Goal: Information Seeking & Learning: Learn about a topic

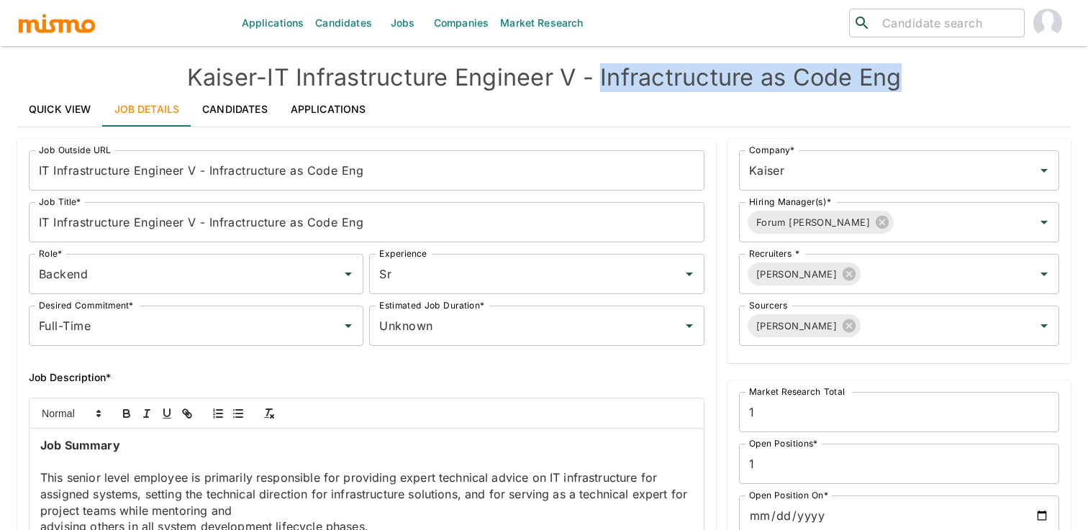
drag, startPoint x: 606, startPoint y: 81, endPoint x: 962, endPoint y: 73, distance: 356.2
click at [962, 73] on h4 "[PERSON_NAME] - IT Infrastructure Engineer V - Infractructure as Code Eng" at bounding box center [543, 77] width 1053 height 29
click at [70, 111] on link "Quick View" at bounding box center [60, 109] width 86 height 35
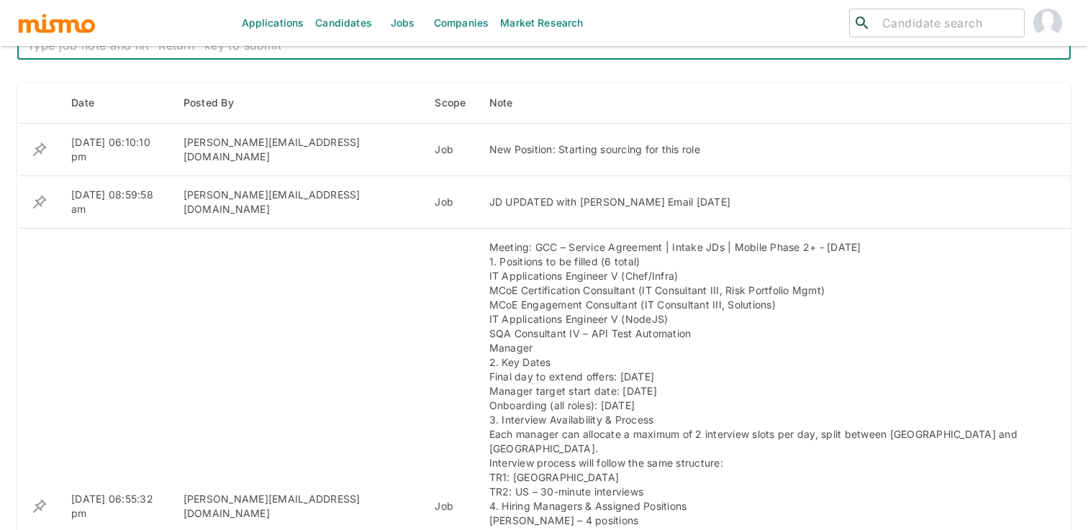
scroll to position [591, 0]
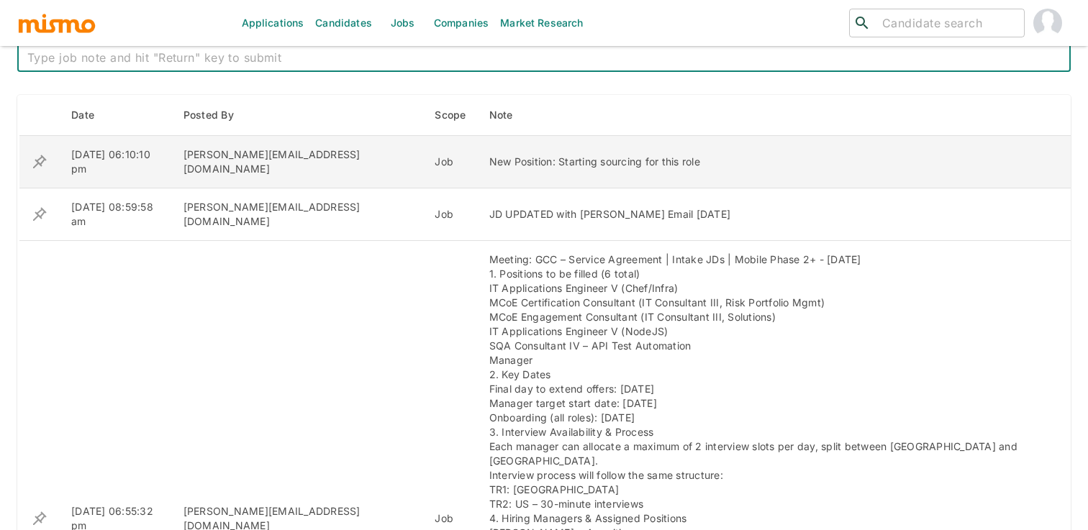
click at [489, 161] on div "New Position: Starting sourcing for this role" at bounding box center [762, 162] width 547 height 14
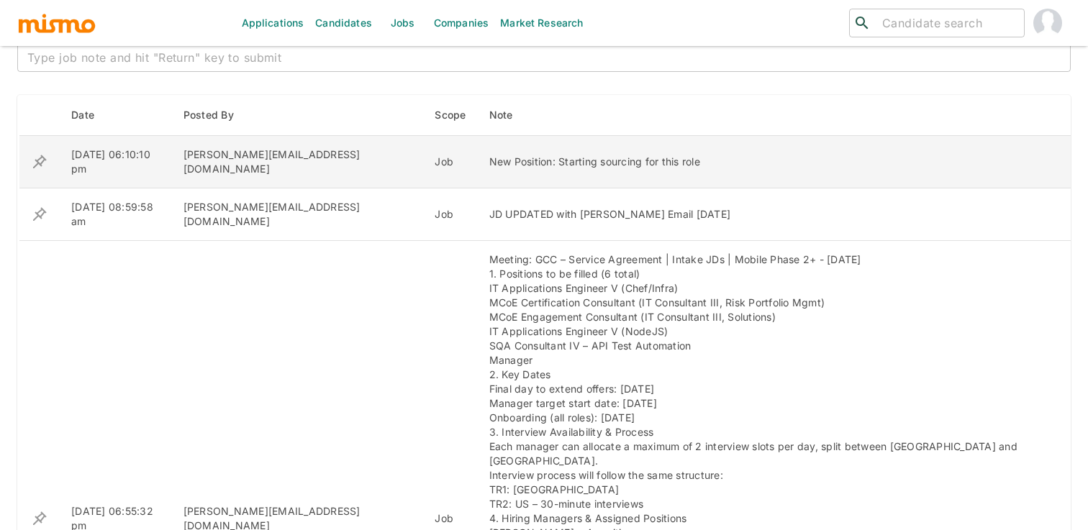
click at [489, 161] on div "New Position: Starting sourcing for this role" at bounding box center [762, 162] width 547 height 14
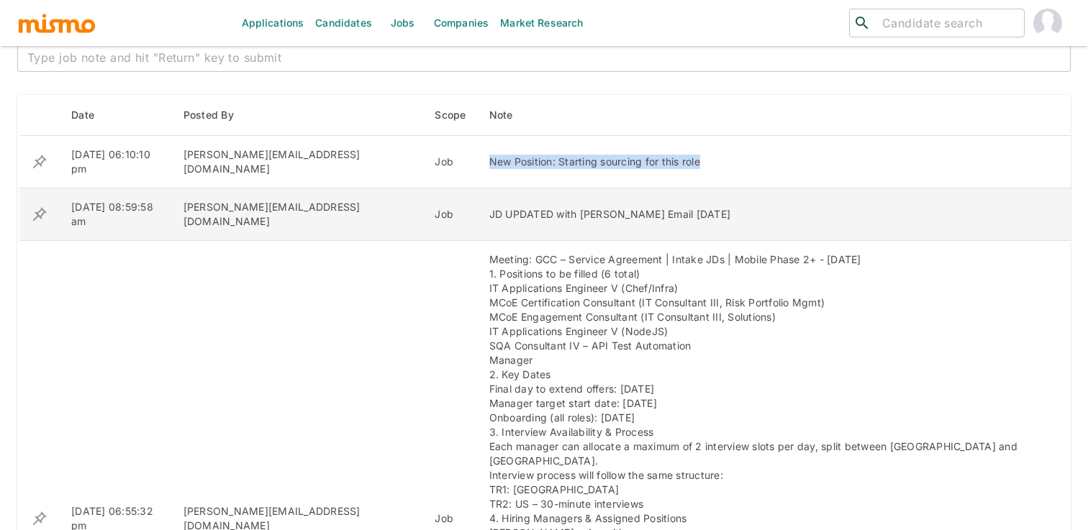
click at [489, 212] on div "JD UPDATED with [PERSON_NAME] Email [DATE]" at bounding box center [762, 214] width 547 height 14
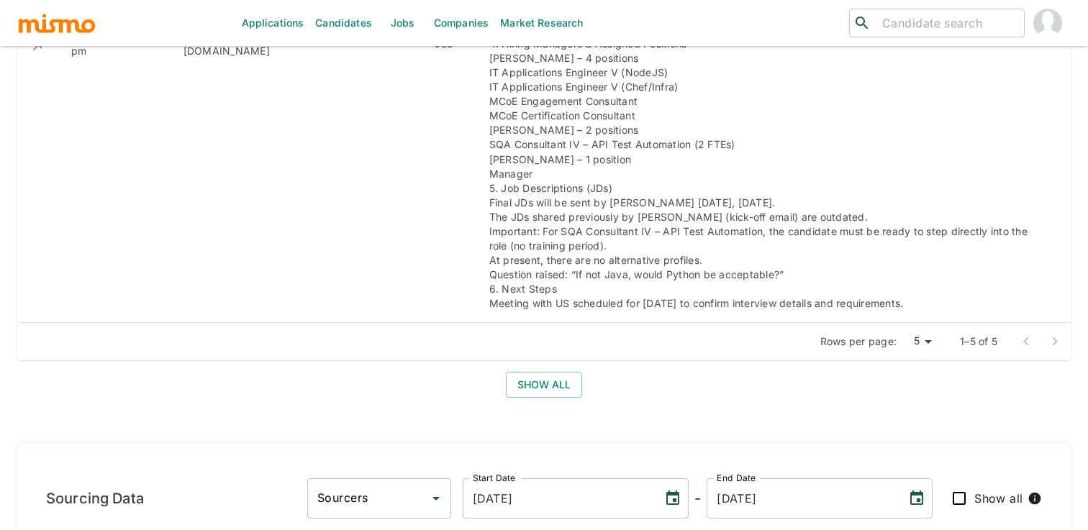
scroll to position [1085, 0]
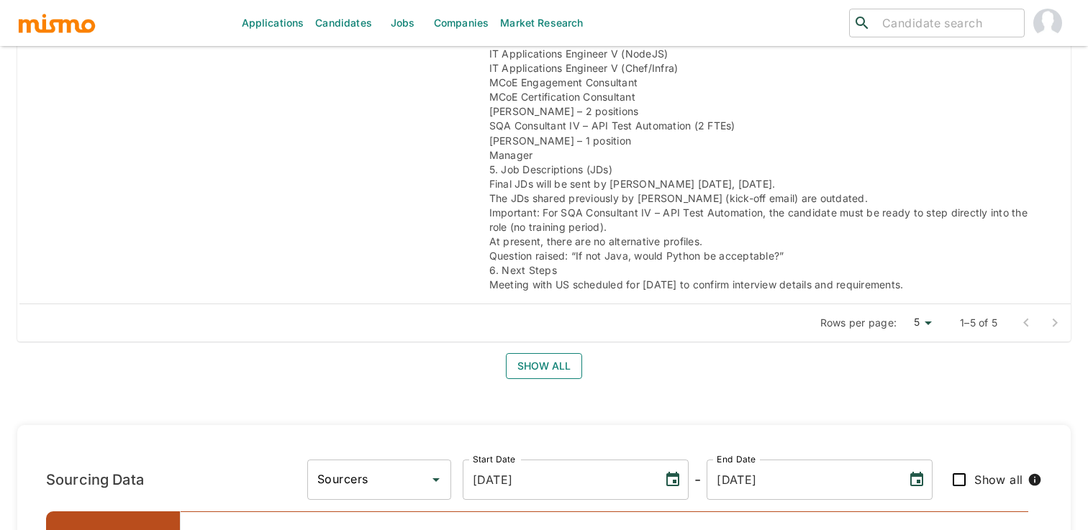
click at [574, 353] on button "Show all" at bounding box center [544, 366] width 76 height 27
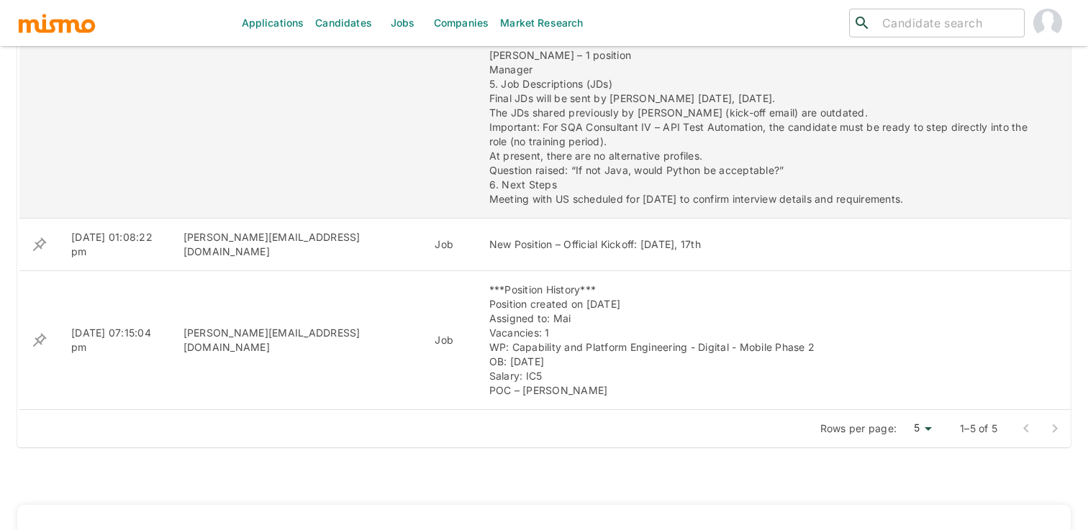
scroll to position [1175, 0]
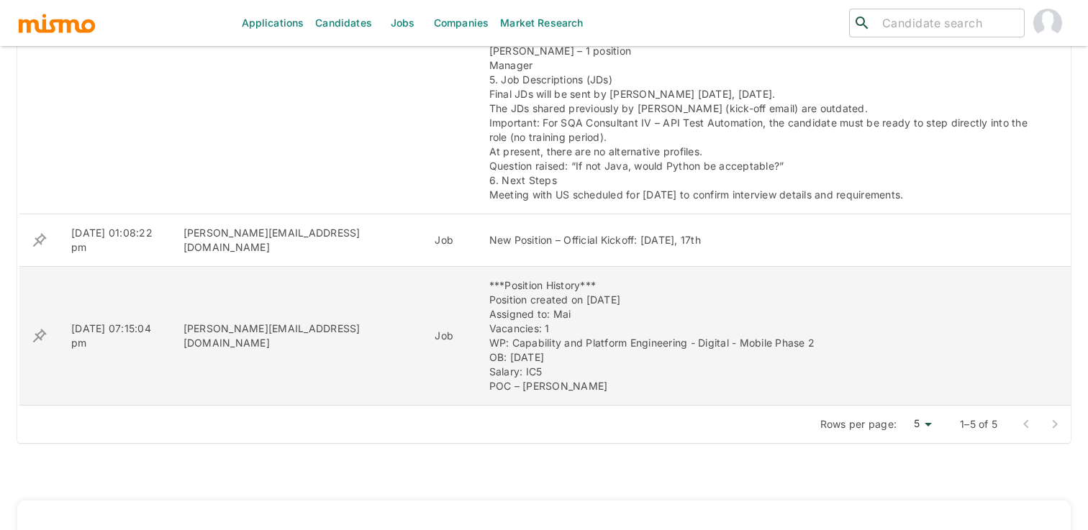
click at [489, 358] on div "***Position History*** Position created on [DATE] Assigned to: Mai Vacancies: 1…" at bounding box center [762, 335] width 547 height 115
